Goal: Task Accomplishment & Management: Manage account settings

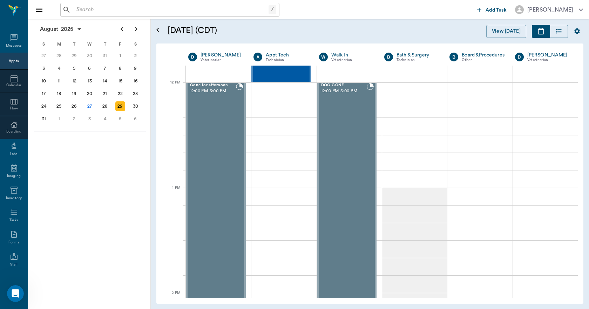
scroll to position [3059, 0]
click at [4, 39] on div "Messages" at bounding box center [14, 41] width 28 height 22
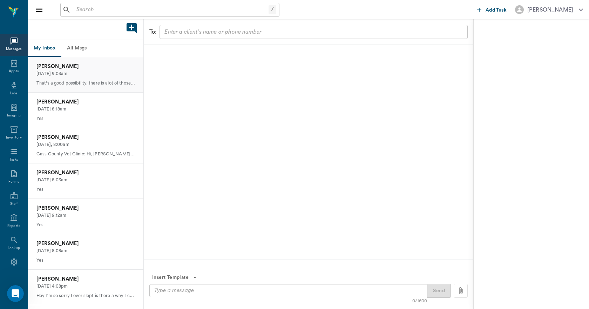
click at [72, 77] on div "[PERSON_NAME] [DATE] 9:03am That's a good possibility, there is alot of those a…" at bounding box center [85, 74] width 115 height 35
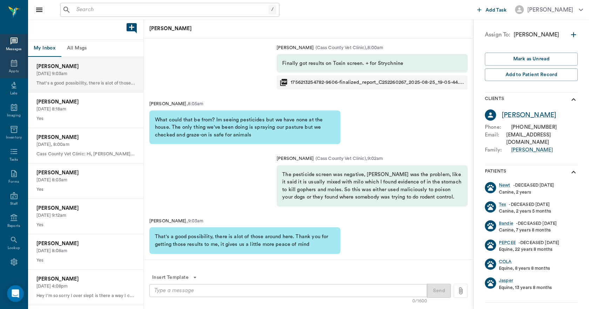
click at [11, 66] on icon at bounding box center [14, 63] width 6 height 7
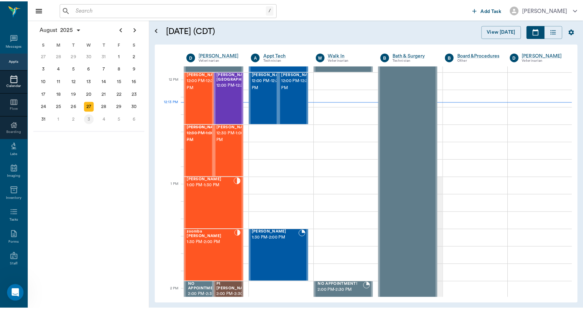
scroll to position [421, 0]
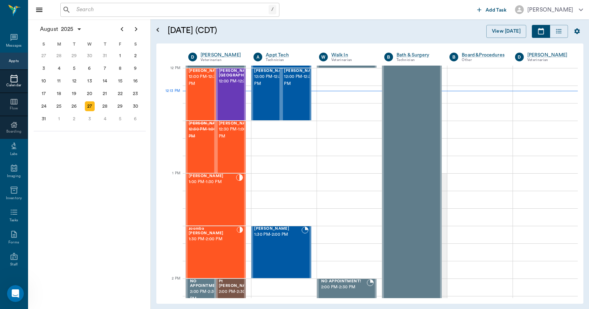
click at [115, 13] on input "text" at bounding box center [171, 10] width 195 height 10
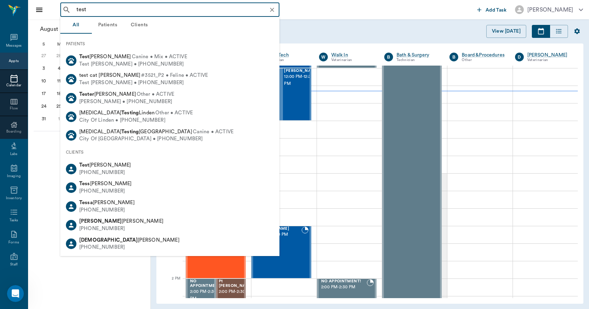
click at [91, 165] on span "Test [PERSON_NAME]" at bounding box center [105, 164] width 52 height 5
type input "test"
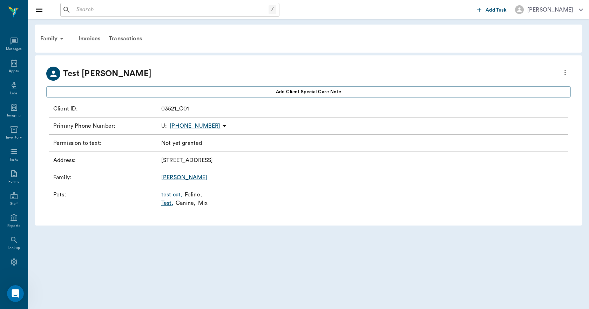
click at [170, 203] on link "Test ," at bounding box center [167, 203] width 12 height 8
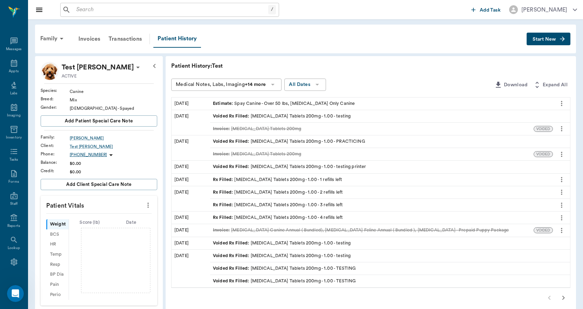
click at [563, 105] on icon "more" at bounding box center [562, 103] width 8 height 8
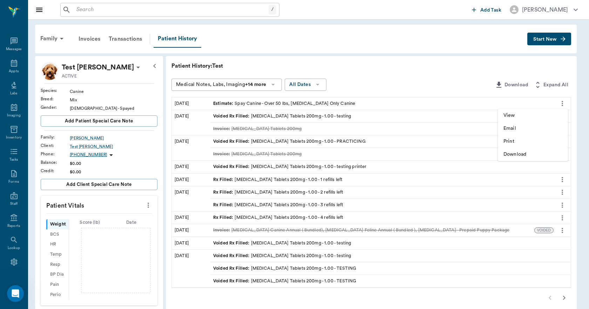
click at [546, 117] on span "View" at bounding box center [532, 115] width 59 height 7
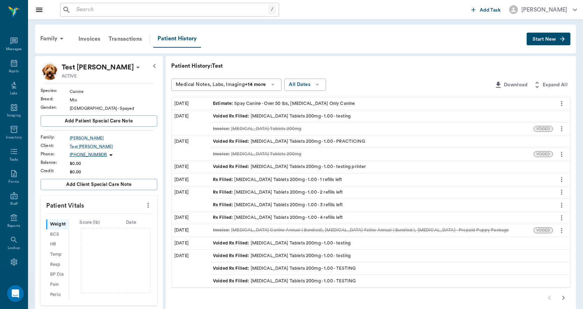
click at [562, 103] on icon "more" at bounding box center [562, 103] width 8 height 8
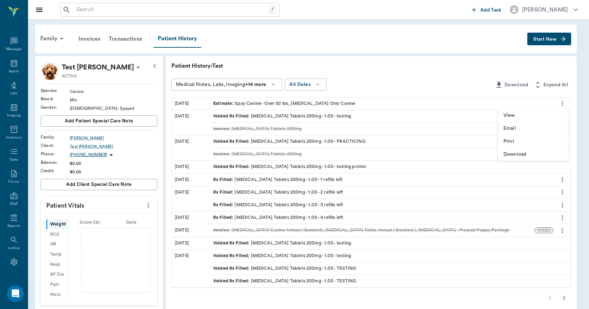
click at [434, 77] on div at bounding box center [294, 154] width 589 height 309
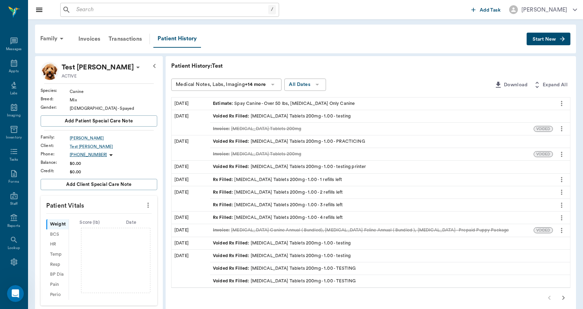
click at [541, 39] on span "Start New" at bounding box center [544, 39] width 23 height 0
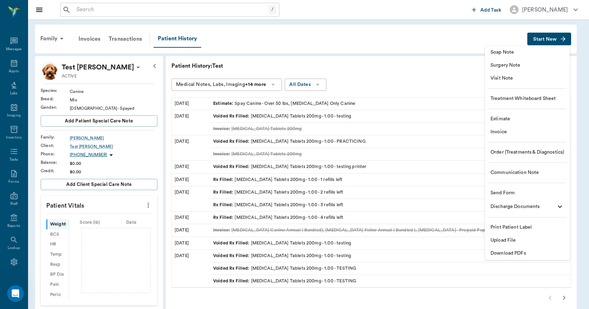
click at [505, 116] on span "Estimate" at bounding box center [527, 118] width 74 height 7
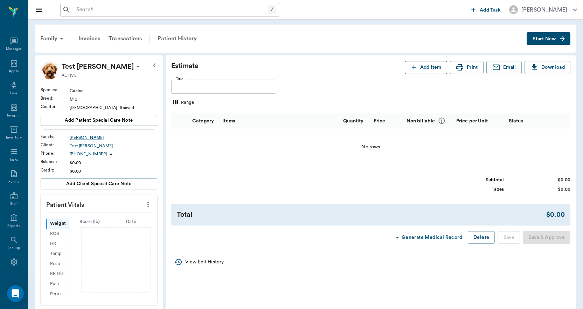
click at [414, 64] on icon "button" at bounding box center [414, 67] width 7 height 7
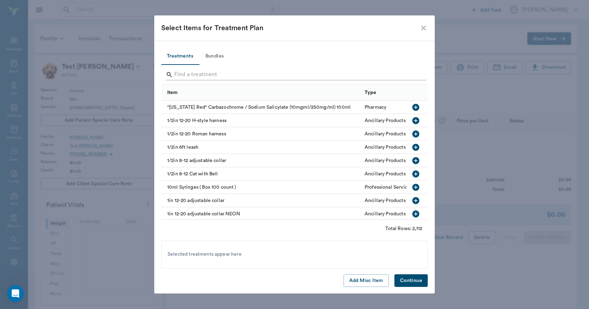
click at [272, 76] on input "Search" at bounding box center [294, 74] width 241 height 11
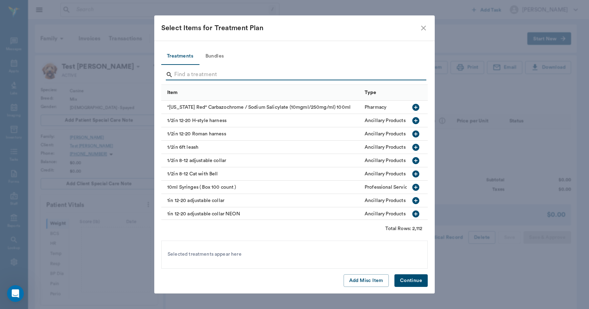
click at [211, 56] on button "Bundles" at bounding box center [215, 56] width 32 height 17
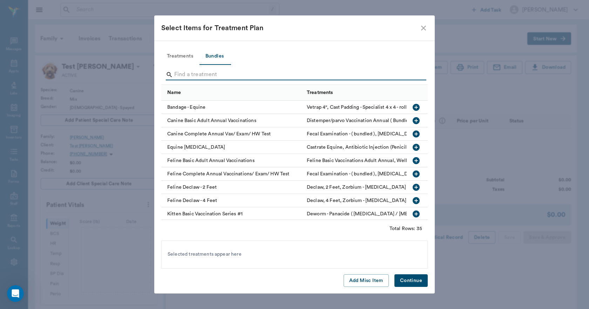
click at [221, 76] on input "Search" at bounding box center [294, 74] width 241 height 11
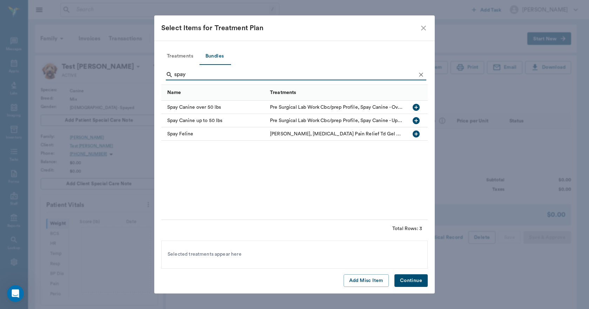
type input "spay"
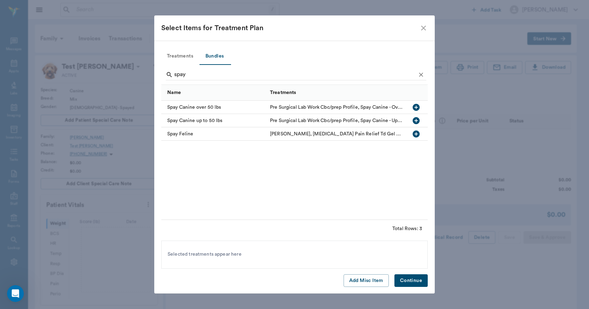
click at [415, 105] on icon "button" at bounding box center [415, 107] width 7 height 7
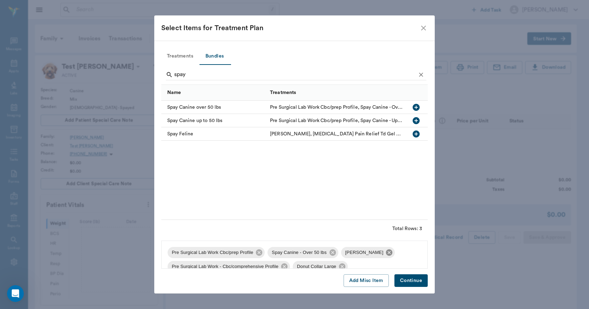
click at [387, 252] on icon at bounding box center [389, 252] width 6 height 6
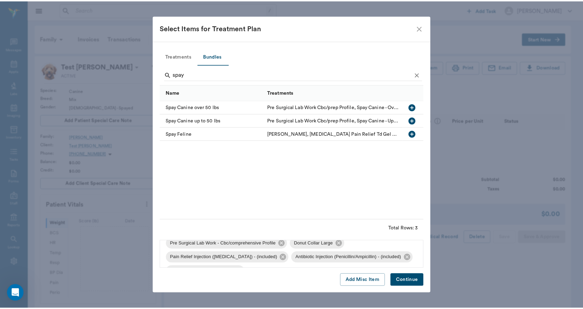
scroll to position [38, 0]
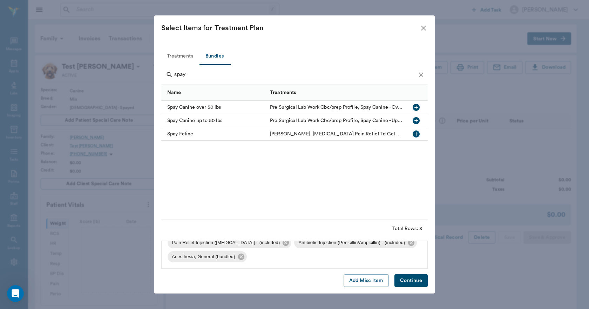
click at [183, 57] on button "Treatments" at bounding box center [179, 56] width 37 height 17
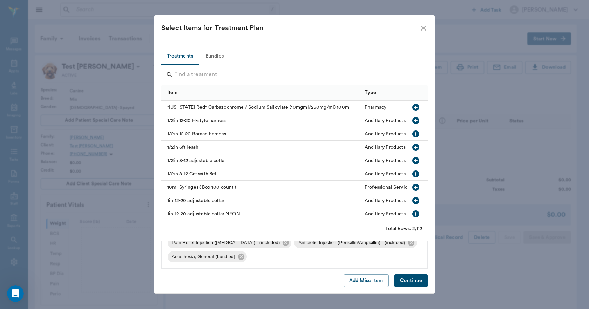
click at [200, 73] on input "Search" at bounding box center [294, 74] width 241 height 11
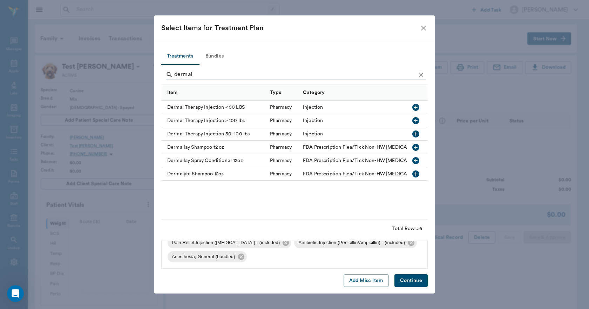
type input "dermal"
click at [417, 133] on icon "button" at bounding box center [415, 133] width 7 height 7
click at [405, 279] on button "Continue" at bounding box center [410, 280] width 33 height 13
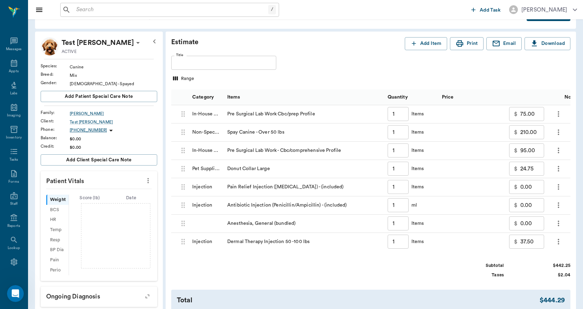
scroll to position [0, 0]
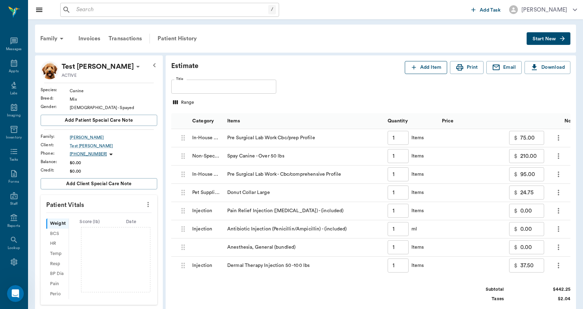
click at [431, 69] on button "Add Item" at bounding box center [426, 67] width 42 height 13
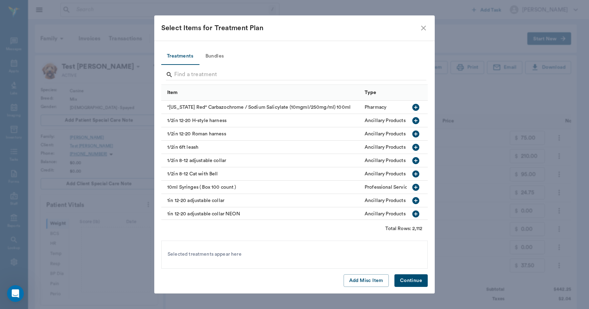
click at [218, 57] on button "Bundles" at bounding box center [215, 56] width 32 height 17
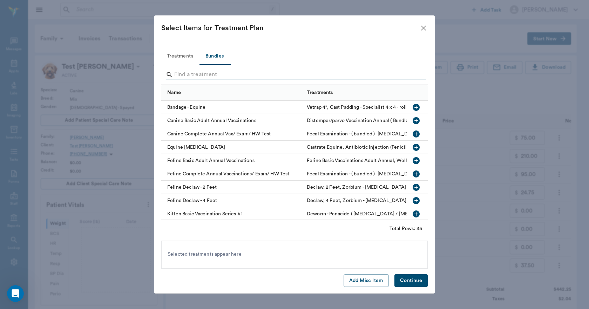
click at [211, 77] on input "Search" at bounding box center [294, 74] width 241 height 11
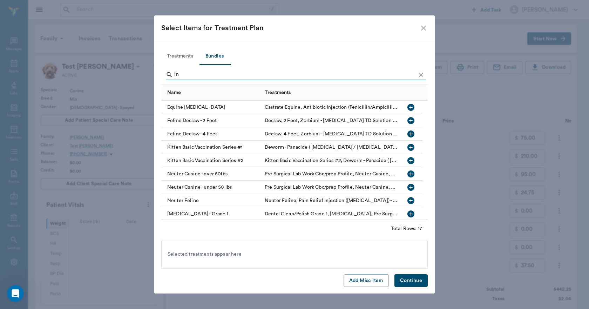
type input "i"
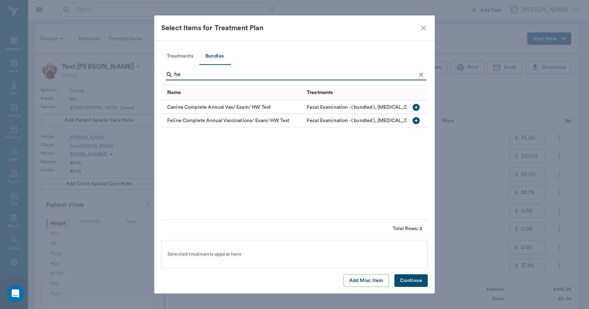
type input "h"
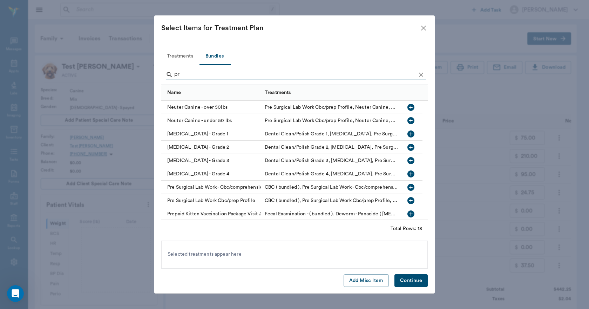
type input "p"
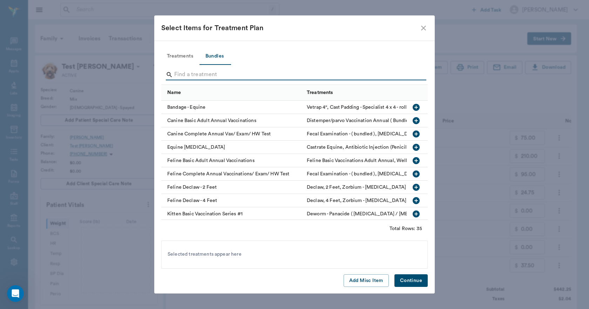
click at [190, 57] on button "Treatments" at bounding box center [179, 56] width 37 height 17
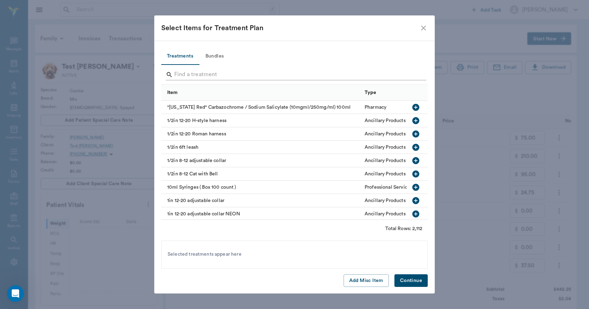
click at [190, 74] on input "Search" at bounding box center [294, 74] width 241 height 11
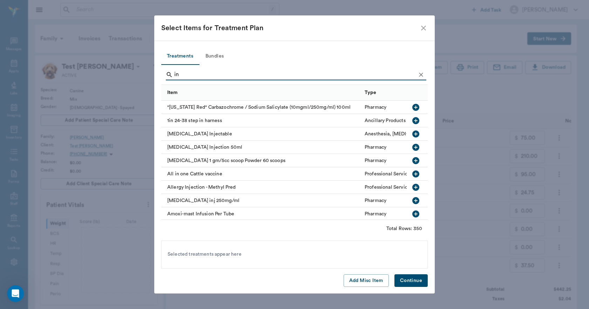
type input "i"
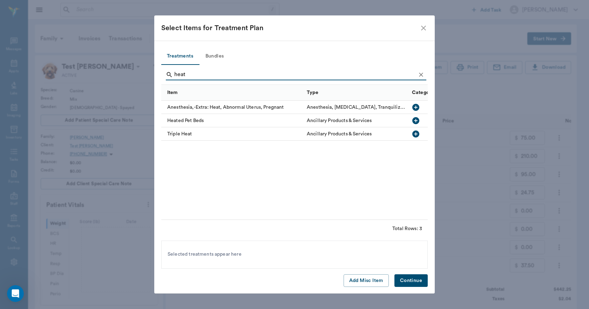
type input "heat"
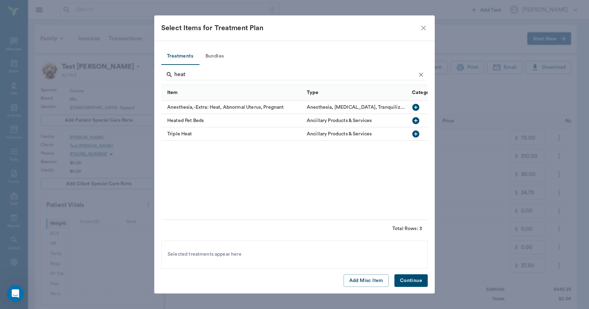
click at [413, 105] on icon "button" at bounding box center [415, 107] width 8 height 8
click at [418, 278] on button "Continue" at bounding box center [410, 280] width 33 height 13
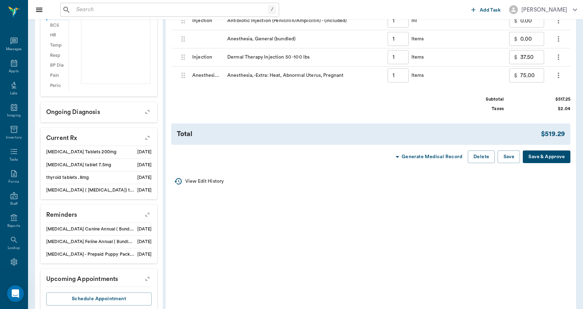
scroll to position [210, 0]
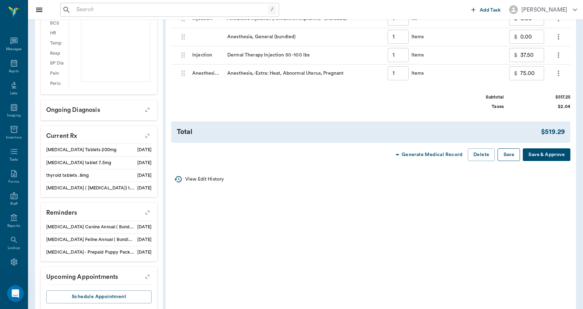
click at [509, 157] on button "Save" at bounding box center [509, 154] width 22 height 13
type input "1.00"
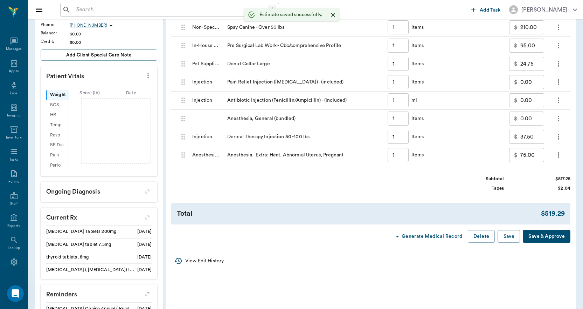
scroll to position [0, 0]
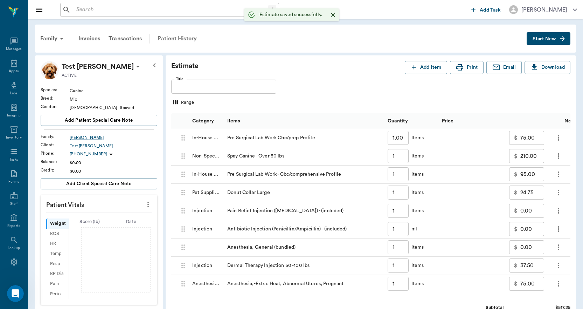
click at [174, 39] on div "Patient History" at bounding box center [177, 38] width 48 height 17
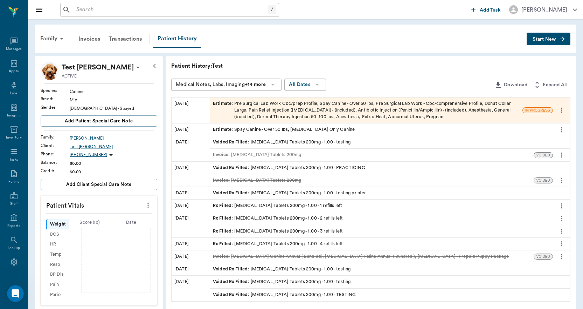
click at [283, 109] on div "Estimate : Pre Surgical Lab Work Cbc/prep Profile, Spay Canine - Over 50 lbs, P…" at bounding box center [366, 110] width 307 height 20
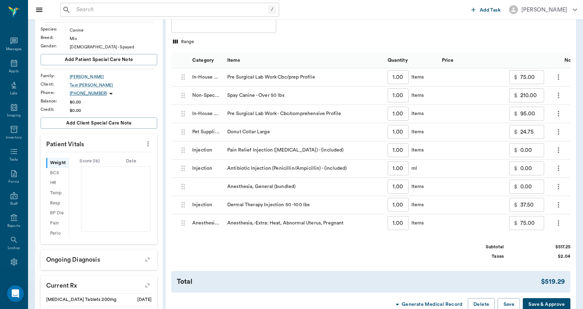
scroll to position [175, 0]
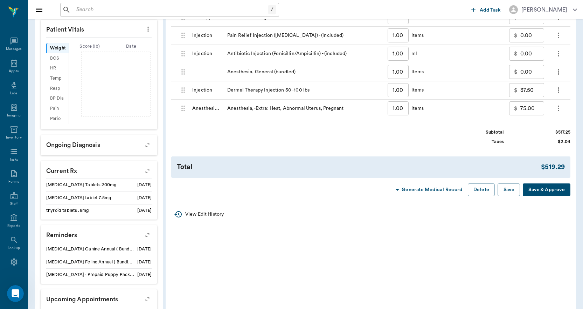
click at [407, 196] on button "Generate Medical Record" at bounding box center [428, 189] width 75 height 13
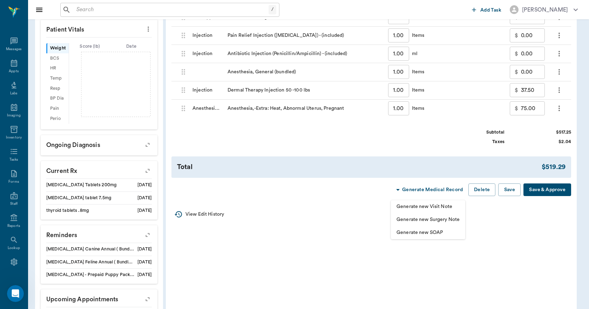
click at [346, 213] on div at bounding box center [294, 154] width 589 height 309
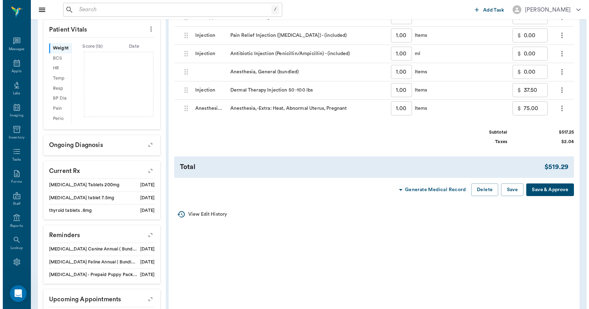
scroll to position [0, 0]
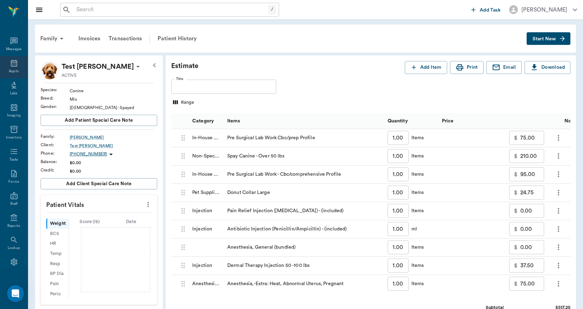
click at [6, 63] on div "Appts" at bounding box center [14, 67] width 28 height 22
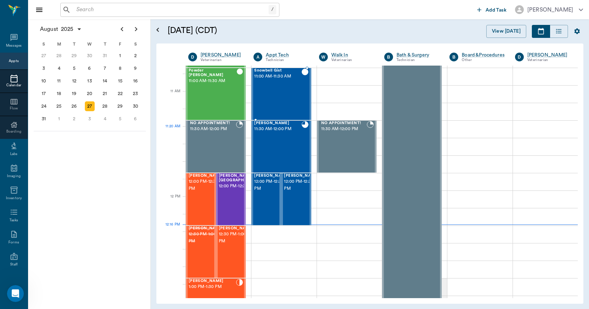
scroll to position [281, 0]
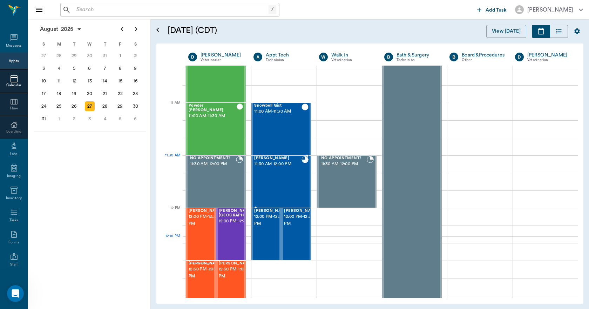
click at [279, 171] on div "[PERSON_NAME] 11:30 AM - 12:00 PM" at bounding box center [277, 181] width 47 height 51
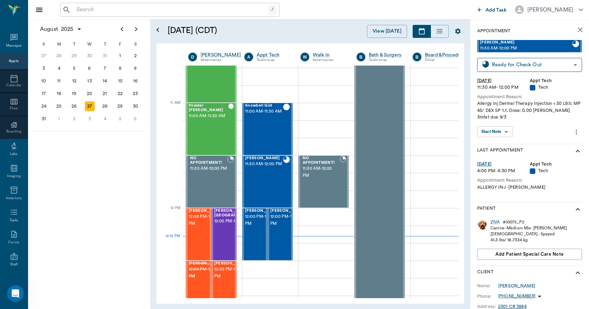
click at [494, 225] on div "Canine - Medium Mix - [PERSON_NAME]" at bounding box center [528, 228] width 76 height 6
click at [494, 223] on div "ZIVA" at bounding box center [494, 222] width 9 height 6
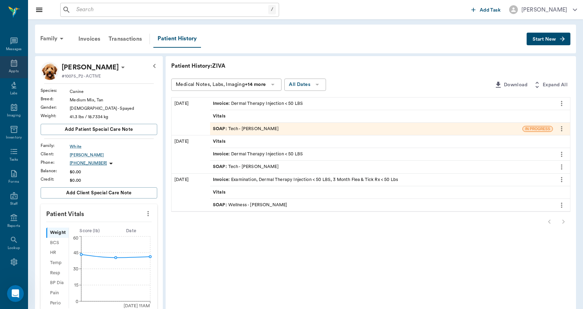
click at [15, 66] on icon at bounding box center [14, 63] width 8 height 8
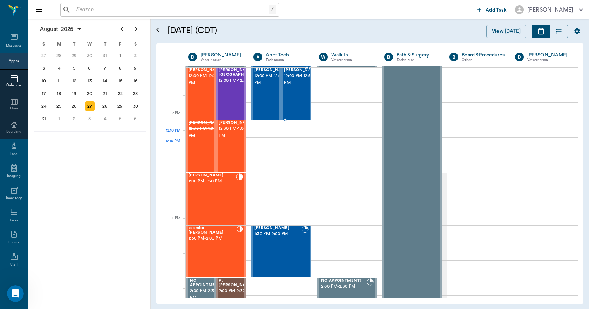
scroll to position [351, 0]
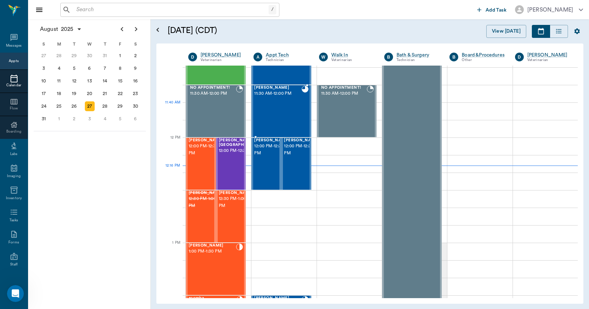
click at [287, 111] on div "[PERSON_NAME] 11:30 AM - 12:00 PM" at bounding box center [277, 110] width 47 height 51
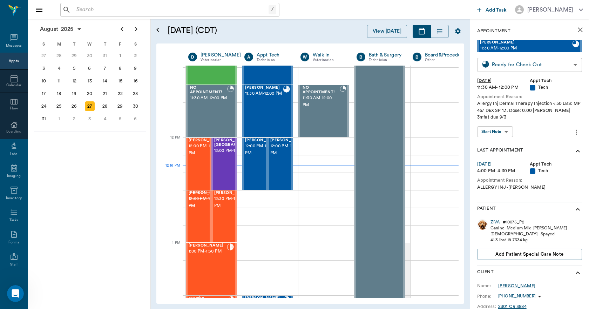
click at [530, 66] on body "/ ​ Add Task [PERSON_NAME] Nectar Messages Appts Calendar Flow Boarding Labs Im…" at bounding box center [294, 154] width 589 height 309
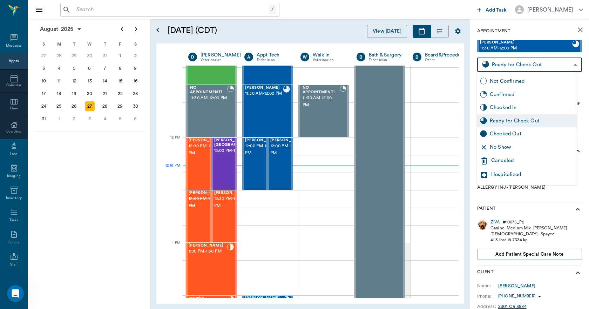
click at [503, 134] on div "Checked Out" at bounding box center [532, 134] width 84 height 8
type input "CHECKED_OUT"
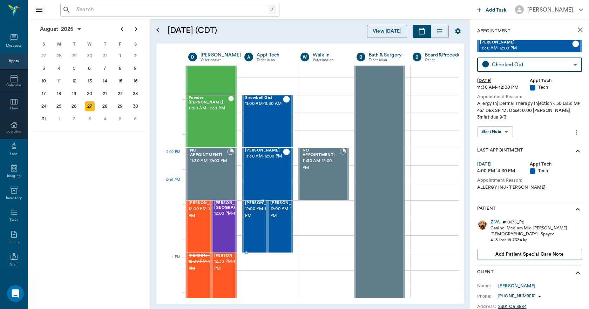
scroll to position [351, 0]
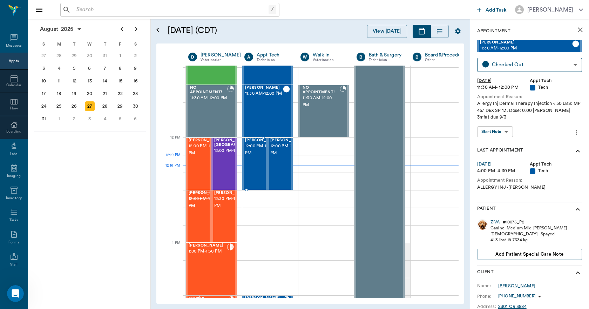
click at [254, 157] on span "12:00 PM - 12:30 PM" at bounding box center [262, 150] width 35 height 14
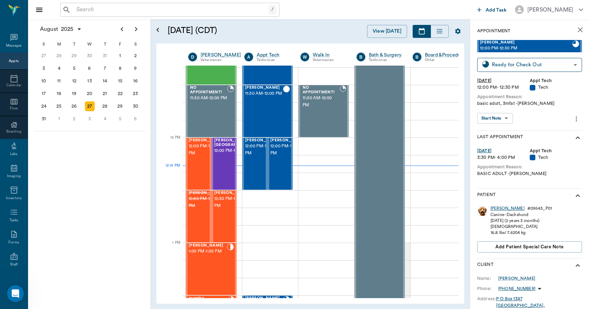
click at [495, 208] on div "[PERSON_NAME]" at bounding box center [507, 208] width 34 height 6
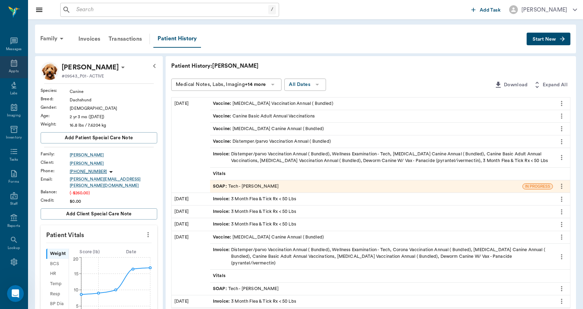
click at [12, 67] on icon at bounding box center [14, 63] width 8 height 8
click at [99, 12] on input "text" at bounding box center [171, 10] width 195 height 10
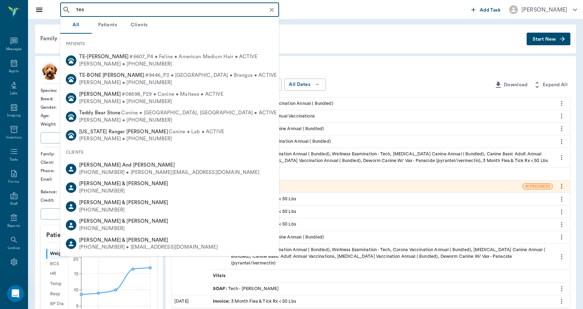
type input "test"
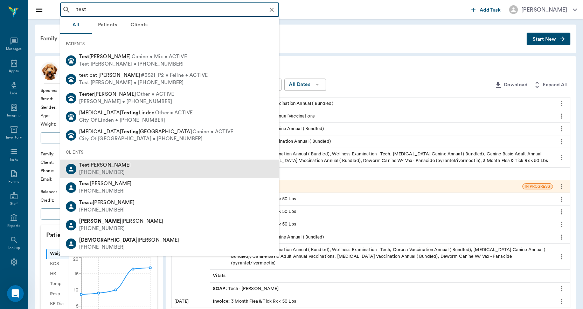
click at [122, 171] on div "Test [PERSON_NAME] [PHONE_NUMBER]" at bounding box center [169, 168] width 219 height 19
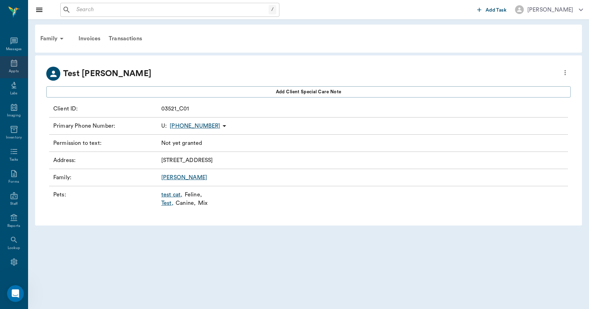
click at [10, 64] on icon at bounding box center [14, 63] width 8 height 8
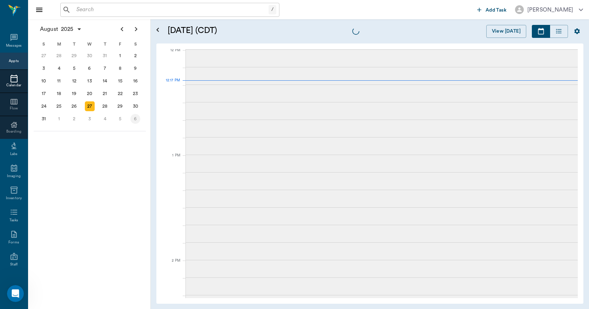
scroll to position [422, 0]
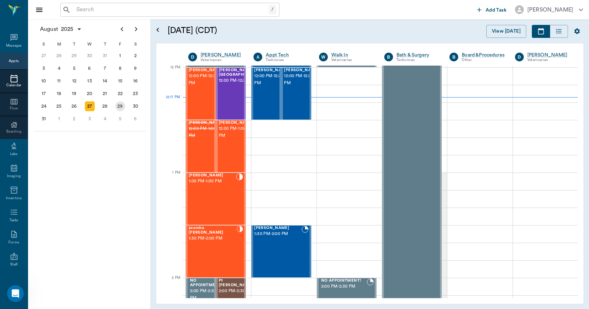
click at [122, 107] on div "29" at bounding box center [120, 106] width 10 height 10
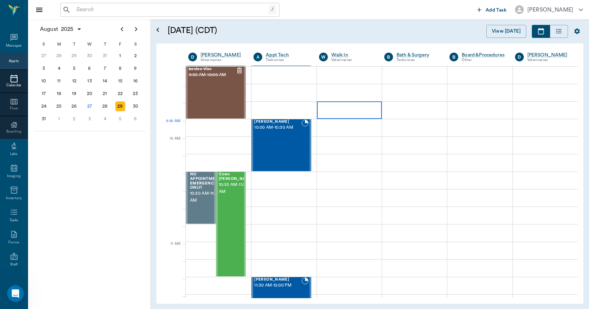
scroll to position [140, 0]
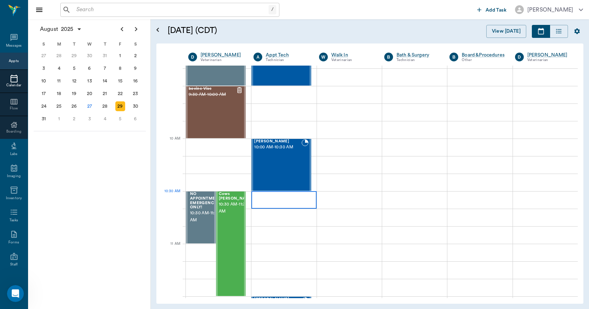
click at [278, 202] on div at bounding box center [283, 200] width 65 height 18
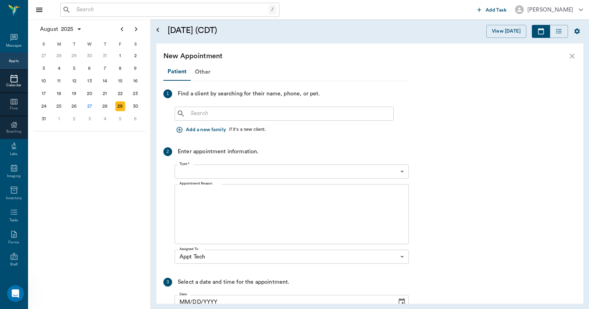
type input "[DATE]"
type input "10:30 AM"
type input "10:45 AM"
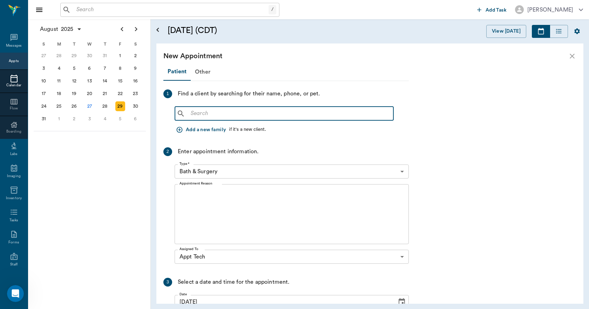
click at [199, 116] on input "text" at bounding box center [289, 114] width 203 height 10
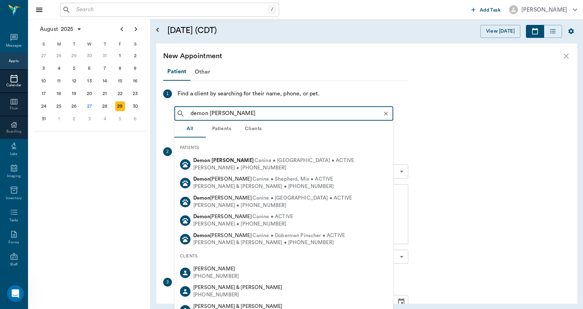
click at [216, 161] on b "[PERSON_NAME]" at bounding box center [233, 160] width 42 height 5
type input "demon [PERSON_NAME]"
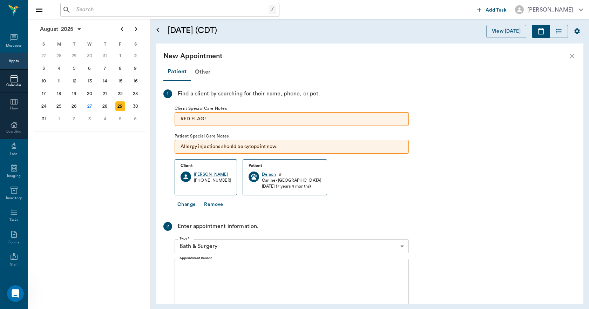
click at [231, 244] on body "/ ​ Add Task [PERSON_NAME] Nectar Messages Appts Calendar Flow Boarding Labs Im…" at bounding box center [294, 154] width 589 height 309
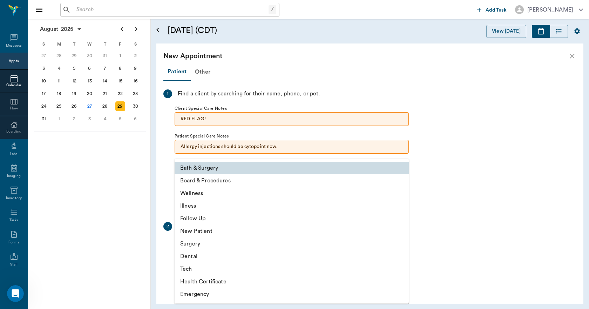
click at [206, 270] on li "Tech" at bounding box center [291, 268] width 234 height 13
type input "65d2be4f46e3a538d89b8c1a"
type input "11:00 AM"
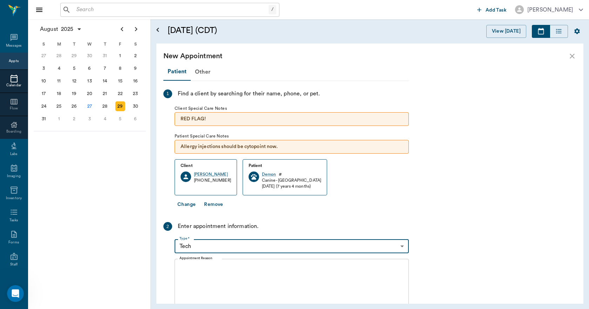
click at [232, 276] on textarea "Appointment Reason" at bounding box center [291, 289] width 224 height 48
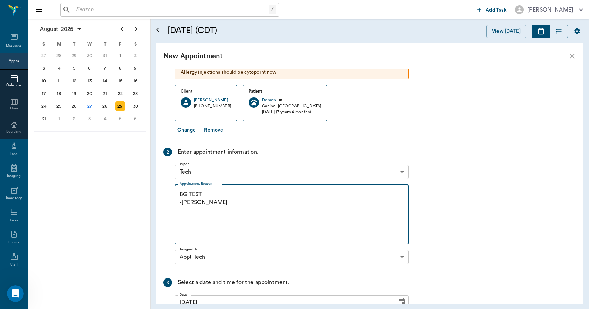
scroll to position [152, 0]
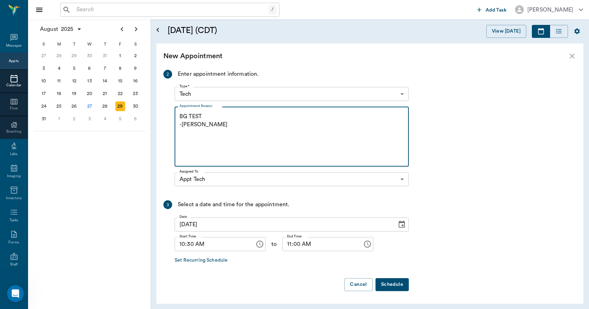
type textarea "BG TEST -[PERSON_NAME]"
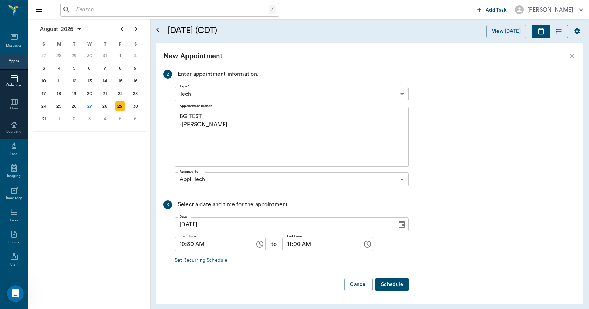
click at [396, 283] on button "Schedule" at bounding box center [391, 284] width 33 height 13
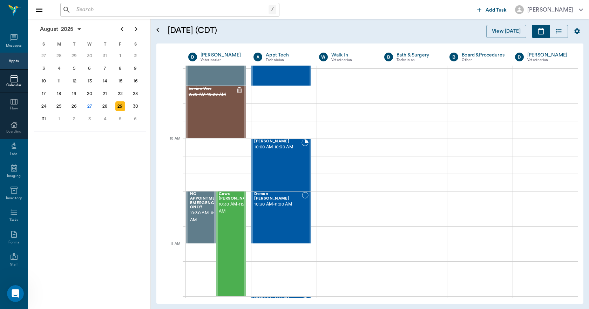
click at [154, 6] on div "/ ​" at bounding box center [169, 10] width 219 height 14
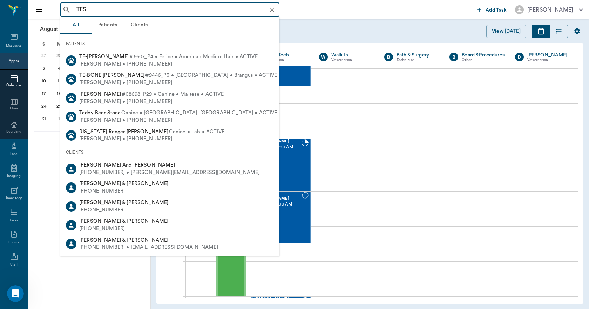
type input "TEST"
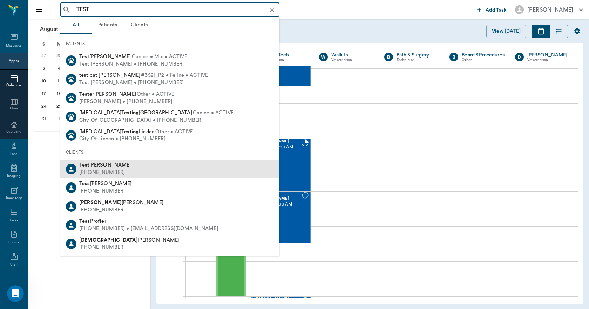
click at [97, 170] on div "[PHONE_NUMBER]" at bounding box center [105, 172] width 52 height 7
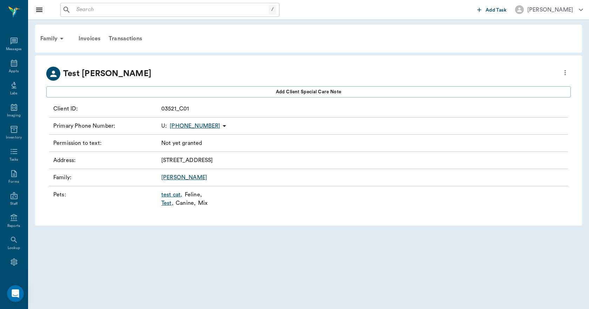
click at [168, 204] on link "Test ," at bounding box center [167, 203] width 12 height 8
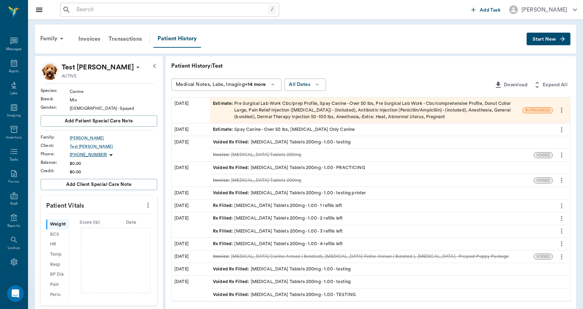
click at [253, 112] on div "Estimate : Pre Surgical Lab Work Cbc/prep Profile, Spay Canine - Over 50 lbs, P…" at bounding box center [366, 110] width 307 height 20
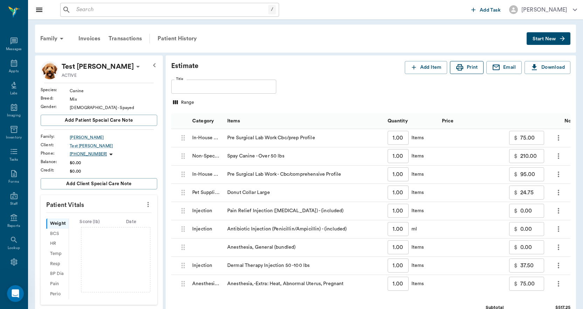
click at [471, 67] on button "Print" at bounding box center [467, 67] width 34 height 13
click at [166, 35] on div "Patient History" at bounding box center [177, 38] width 48 height 17
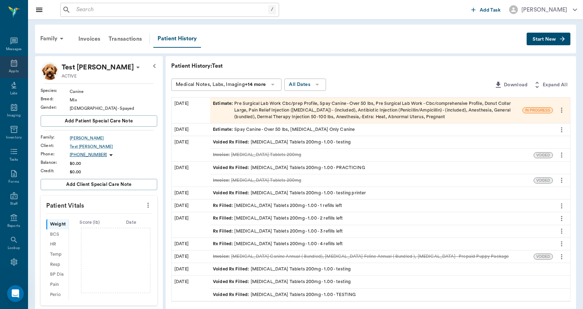
click at [11, 65] on icon at bounding box center [14, 63] width 6 height 7
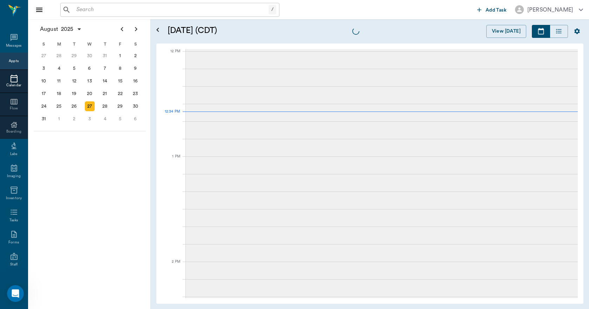
scroll to position [420, 0]
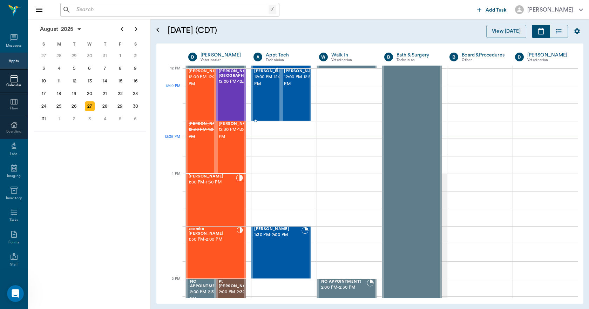
click at [263, 86] on span "12:00 PM - 12:30 PM" at bounding box center [271, 81] width 35 height 14
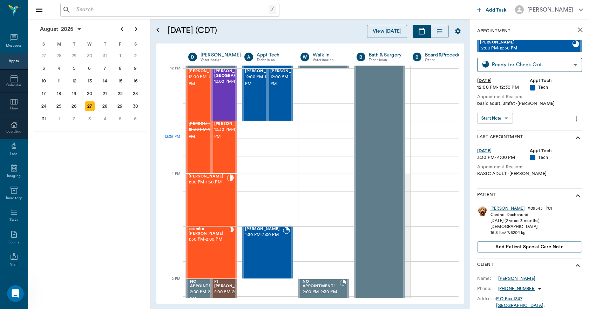
click at [497, 208] on div "[PERSON_NAME]" at bounding box center [507, 208] width 34 height 6
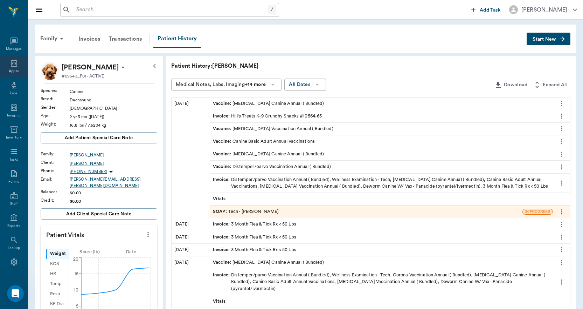
click at [13, 69] on div "Appts" at bounding box center [14, 71] width 10 height 5
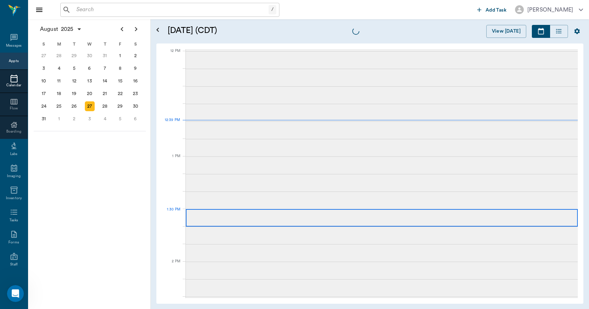
scroll to position [421, 0]
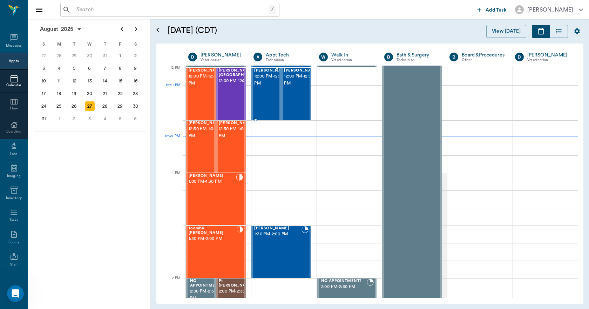
click at [260, 87] on span "12:00 PM - 12:30 PM" at bounding box center [271, 80] width 35 height 14
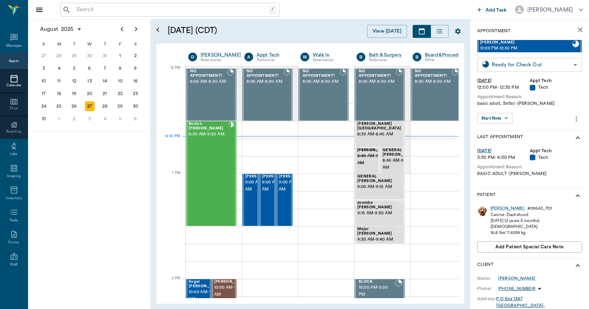
click at [520, 63] on body "/ ​ Add Task Dr. Bert Ellsworth Nectar Messages Appts Calendar Flow Boarding La…" at bounding box center [294, 154] width 589 height 309
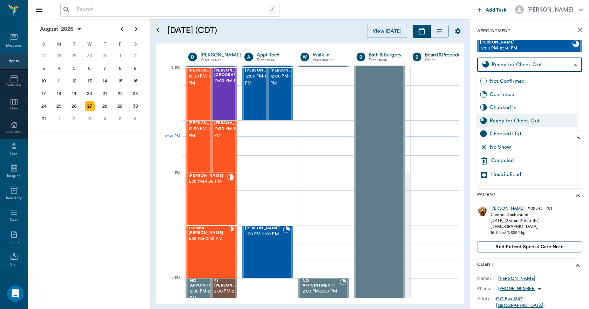
scroll to position [3059, 0]
click at [513, 132] on div "Checked Out" at bounding box center [532, 134] width 84 height 8
type input "CHECKED_OUT"
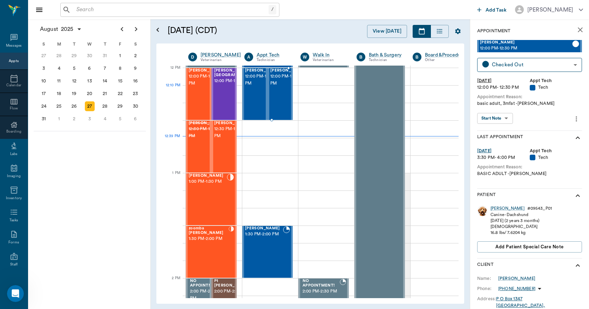
click at [282, 87] on span "12:00 PM - 12:30 PM" at bounding box center [287, 80] width 35 height 14
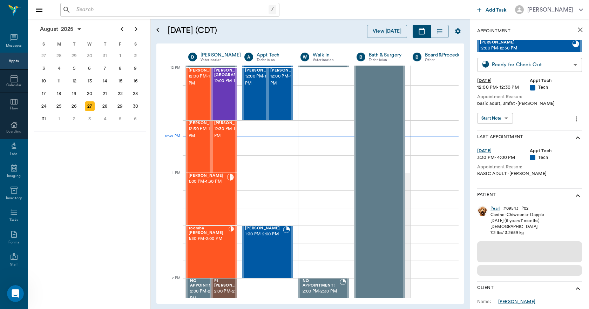
click at [500, 65] on body "/ ​ Add Task Dr. Bert Ellsworth Nectar Messages Appts Calendar Flow Boarding La…" at bounding box center [294, 154] width 589 height 309
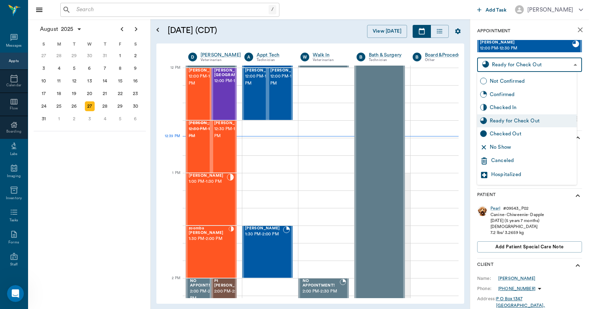
click at [506, 134] on div "Checked Out" at bounding box center [532, 134] width 84 height 8
type input "CHECKED_OUT"
